Goal: Task Accomplishment & Management: Manage account settings

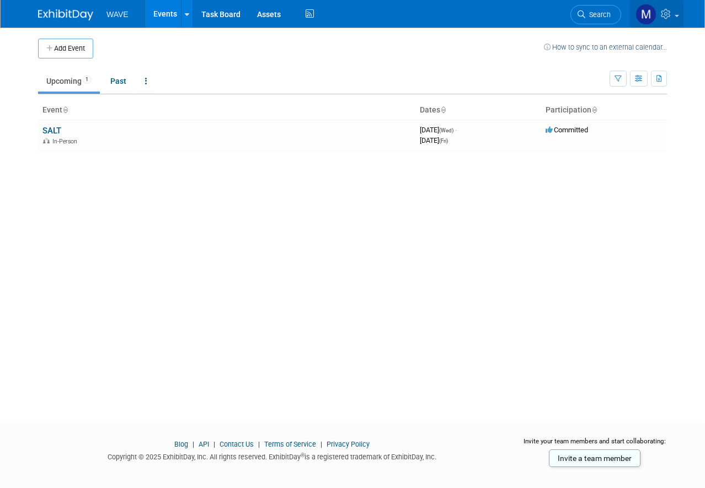
click at [666, 13] on icon at bounding box center [667, 14] width 13 height 10
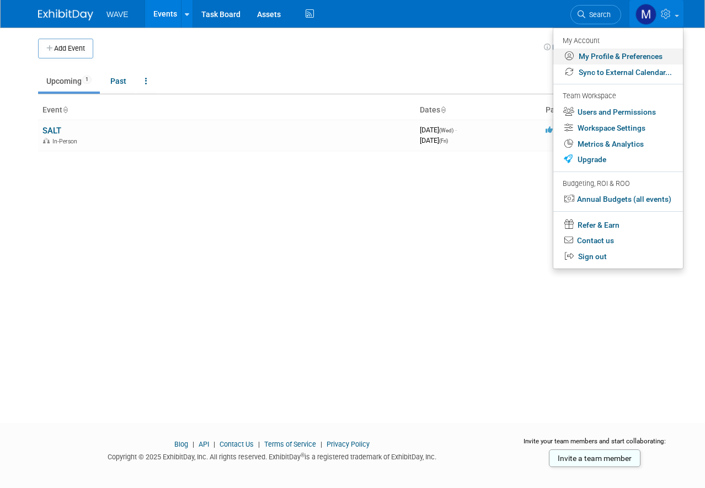
click at [651, 56] on link "My Profile & Preferences" at bounding box center [618, 57] width 130 height 16
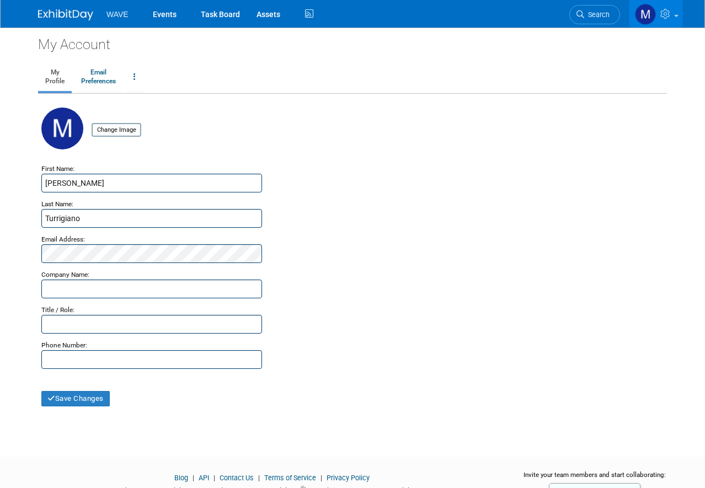
click at [673, 15] on link at bounding box center [656, 14] width 54 height 28
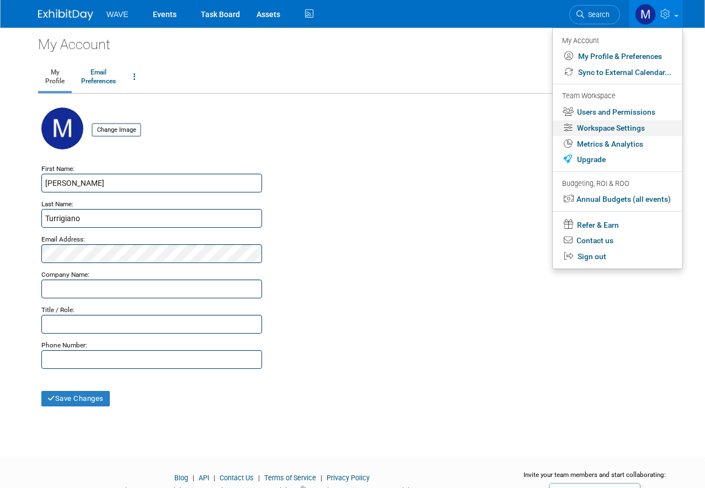
click at [599, 127] on link "Workspace Settings" at bounding box center [618, 128] width 130 height 16
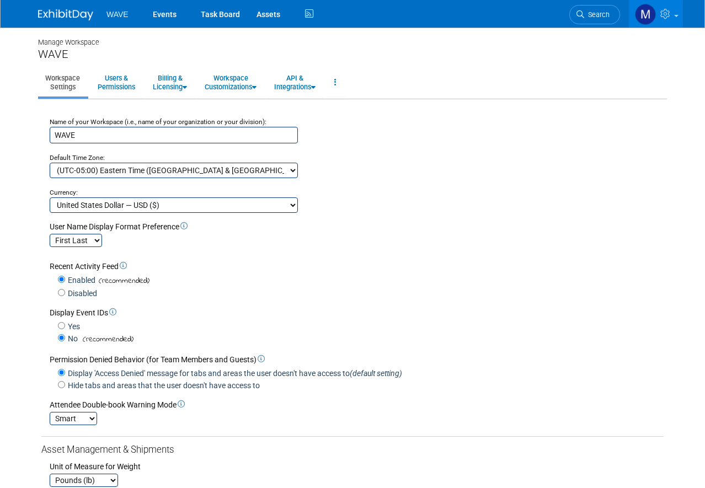
scroll to position [279, 0]
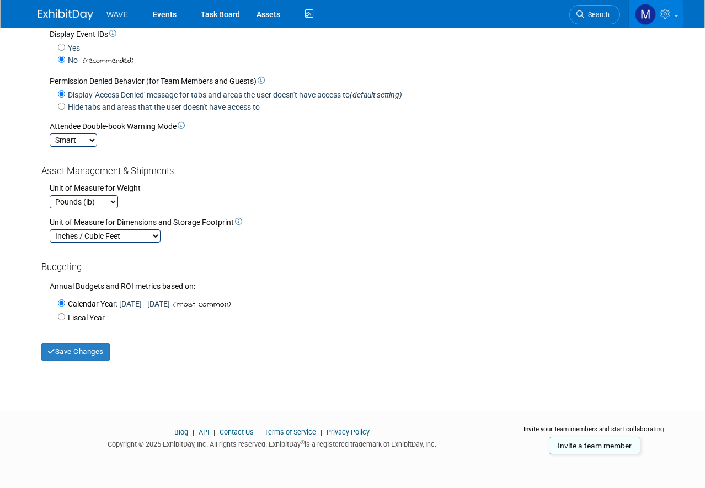
click at [667, 12] on icon at bounding box center [666, 14] width 13 height 10
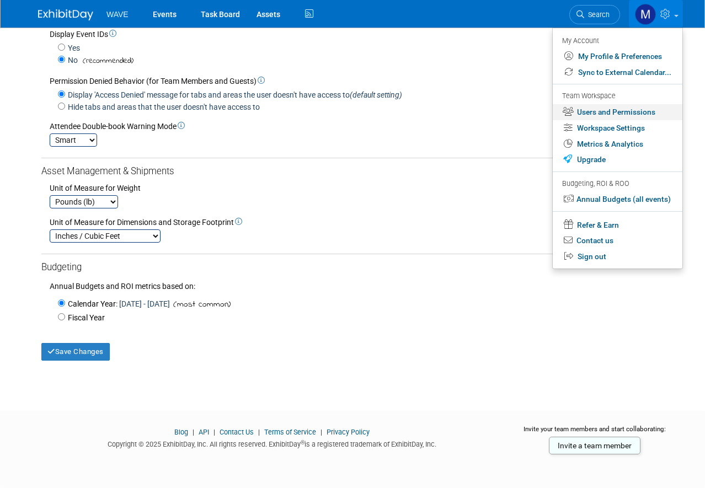
click at [638, 111] on link "Users and Permissions" at bounding box center [618, 112] width 130 height 16
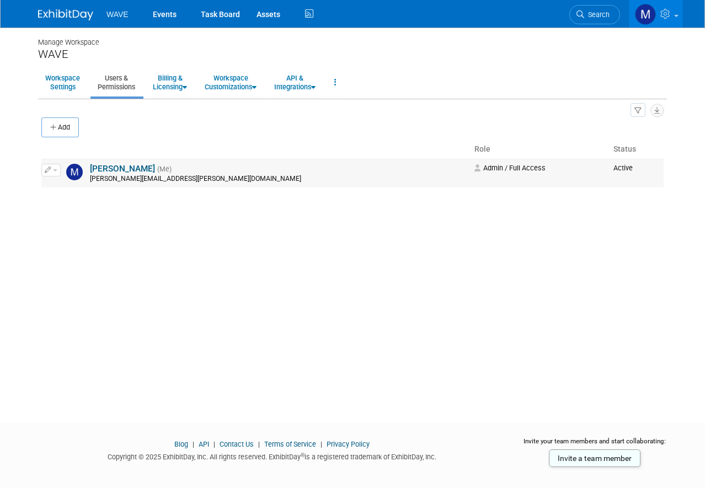
click at [117, 169] on link "[PERSON_NAME]" at bounding box center [122, 169] width 65 height 10
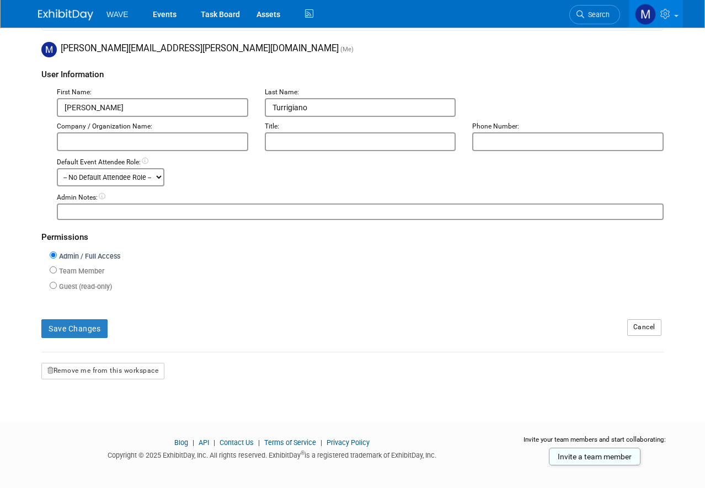
scroll to position [178, 0]
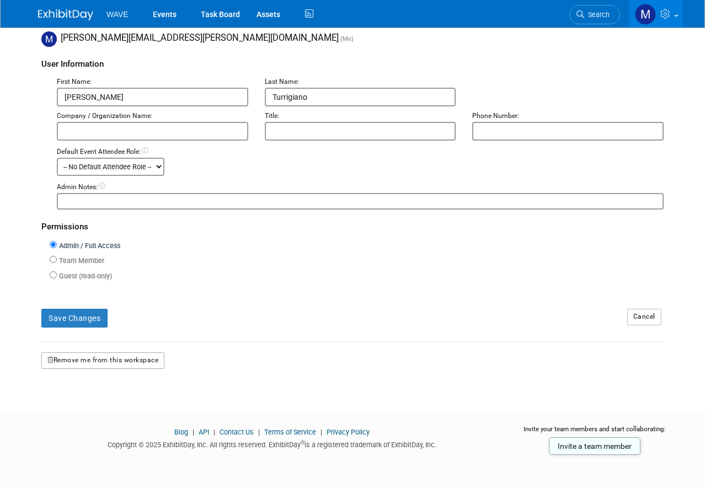
click at [111, 354] on button "Remove me from this workspace" at bounding box center [102, 361] width 123 height 17
click at [89, 407] on link "Yes" at bounding box center [90, 407] width 33 height 18
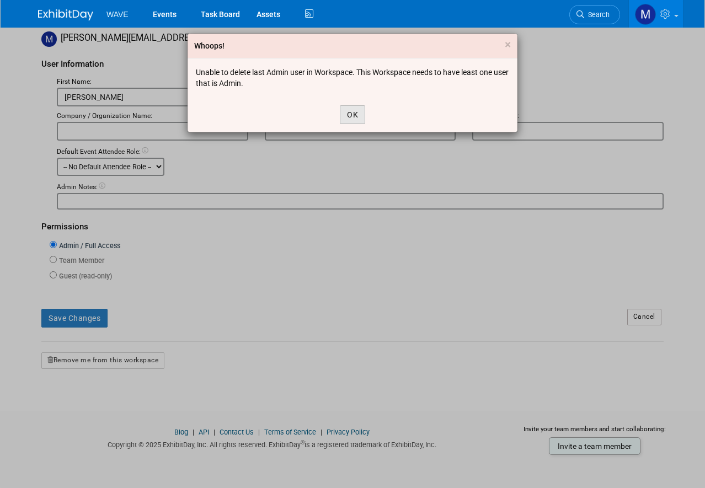
click at [348, 114] on button "OK" at bounding box center [352, 114] width 25 height 19
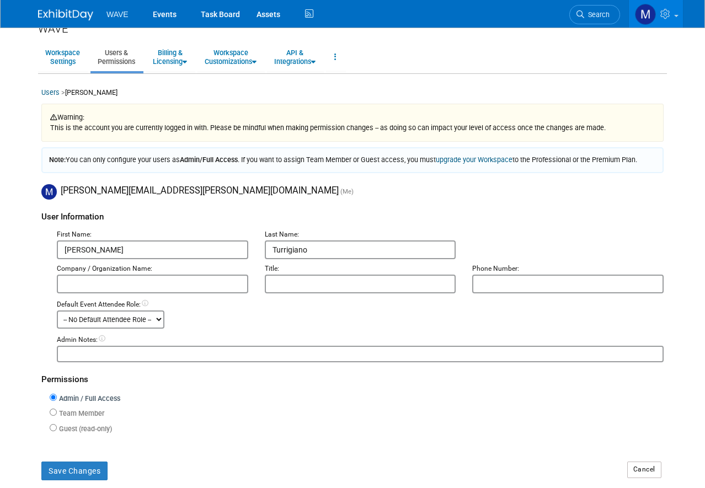
scroll to position [0, 0]
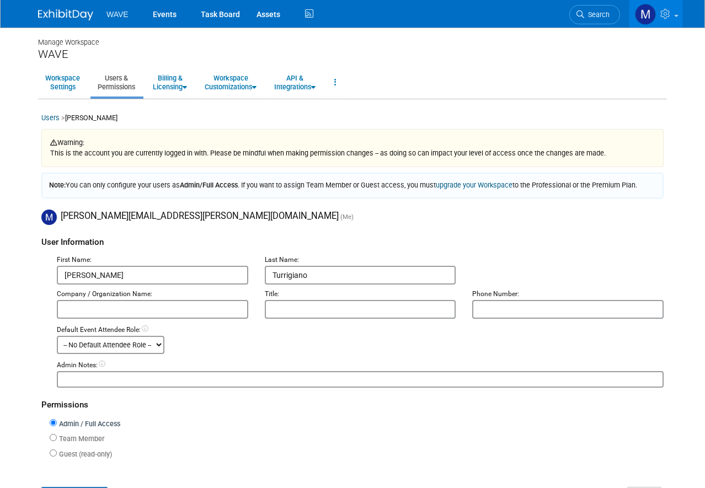
click at [668, 14] on icon at bounding box center [666, 14] width 13 height 10
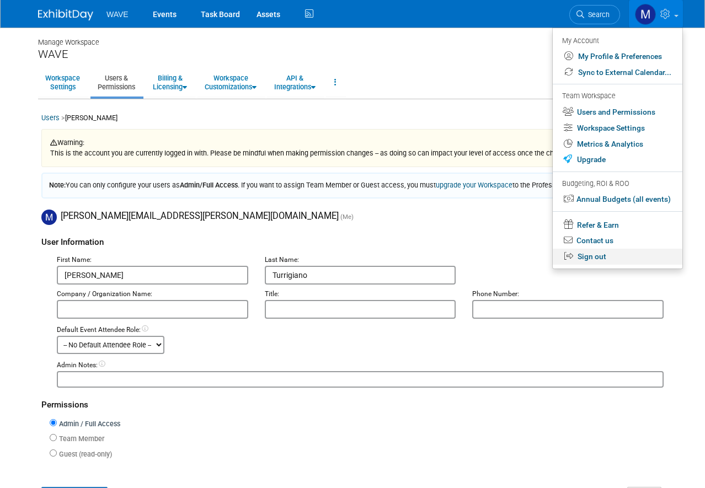
click at [586, 257] on link "Sign out" at bounding box center [618, 257] width 130 height 16
